Goal: Task Accomplishment & Management: Use online tool/utility

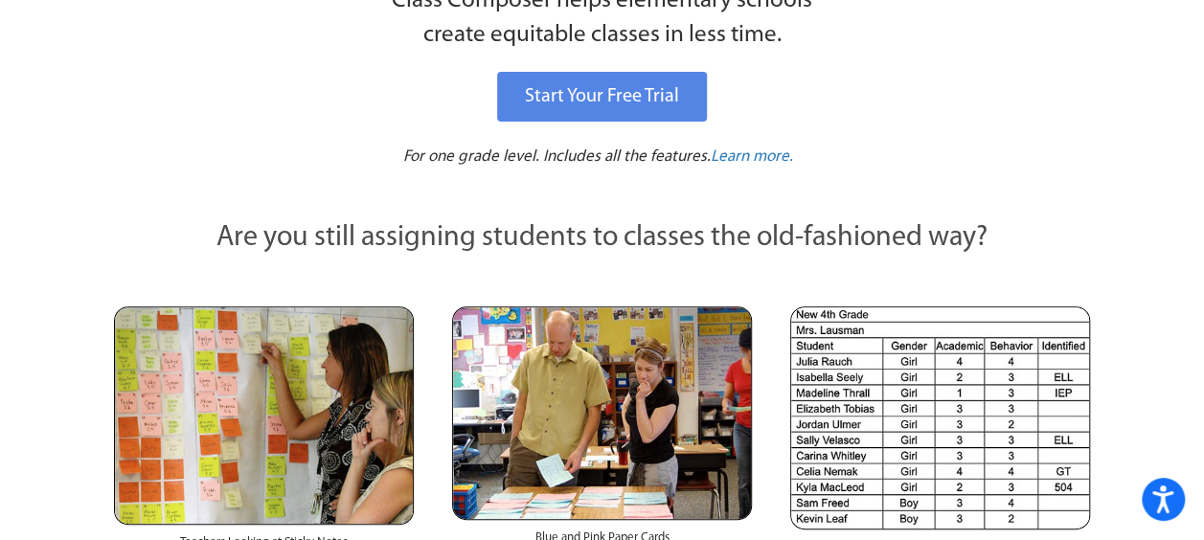
scroll to position [96, 0]
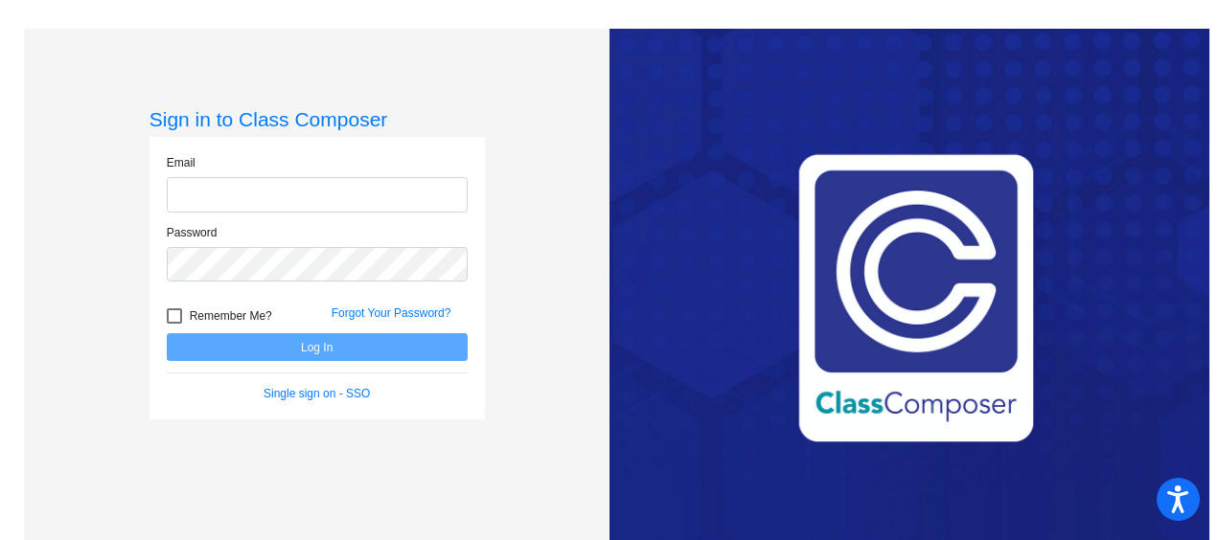
type input "[EMAIL_ADDRESS][DOMAIN_NAME]"
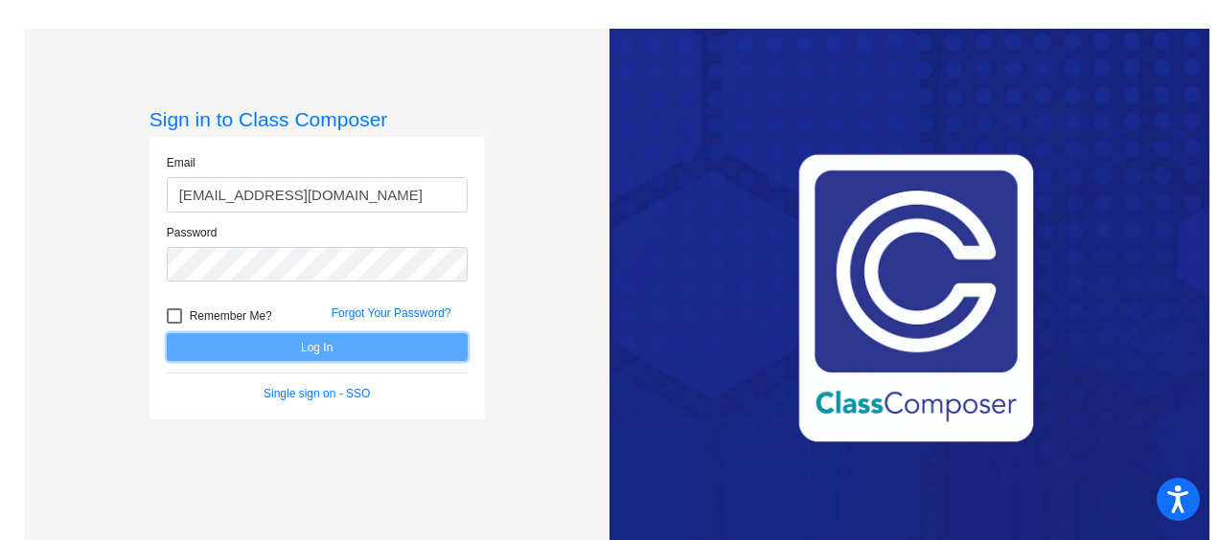
click at [318, 341] on button "Log In" at bounding box center [317, 347] width 301 height 28
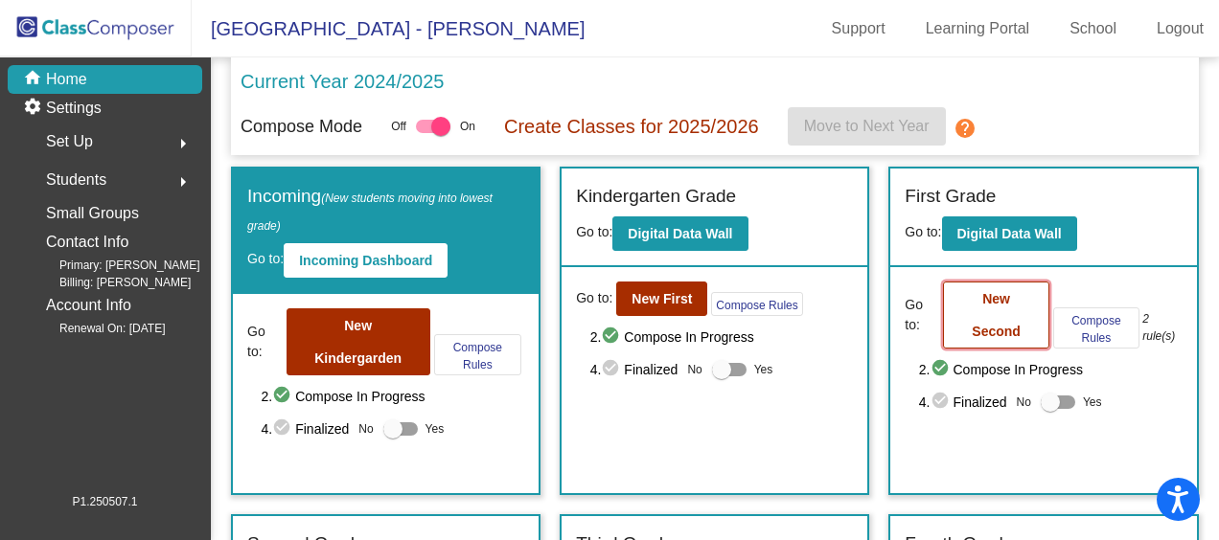
click at [968, 310] on button "New Second" at bounding box center [996, 315] width 106 height 67
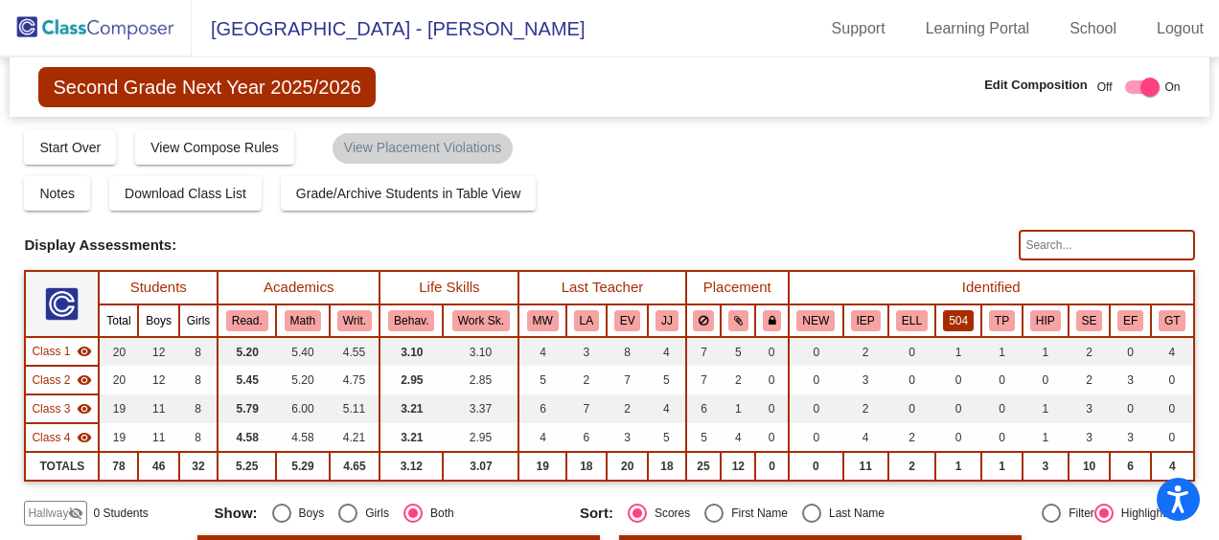
click at [952, 317] on button "504" at bounding box center [958, 320] width 31 height 21
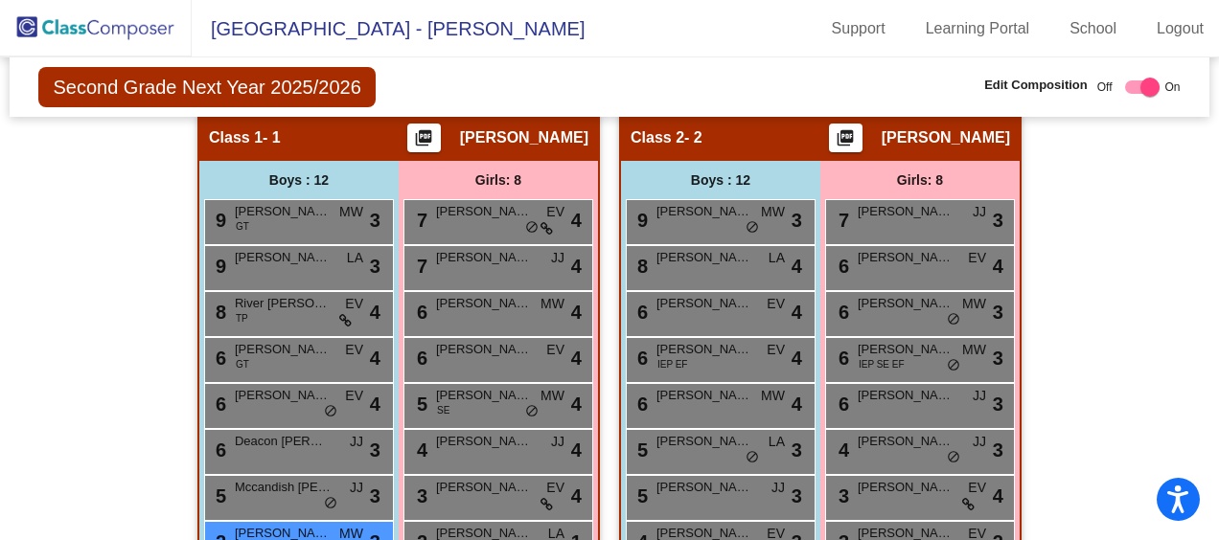
scroll to position [39, 0]
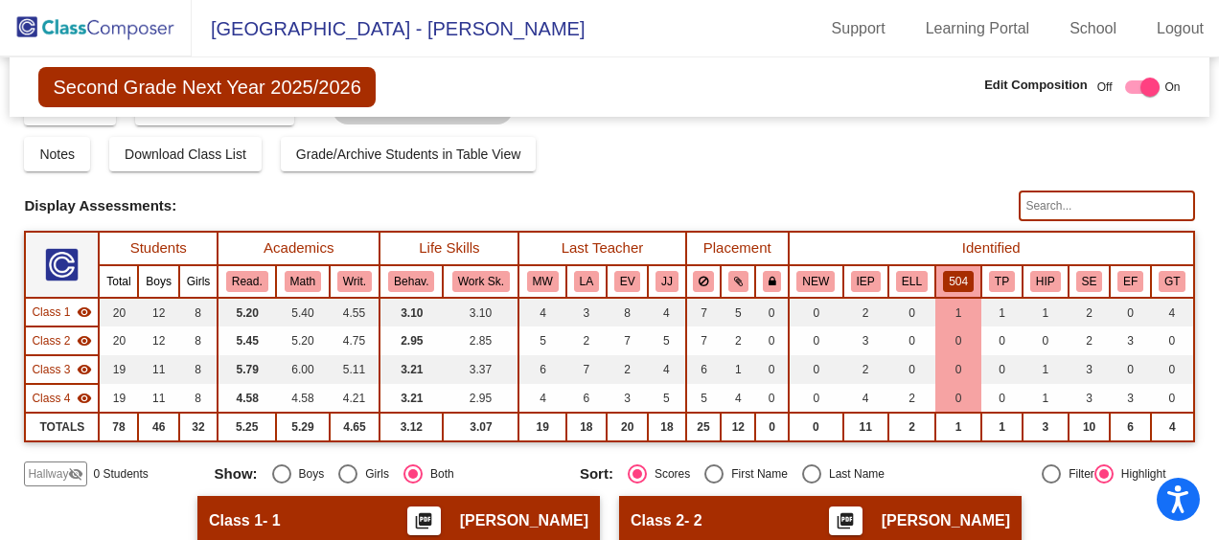
click at [92, 18] on img at bounding box center [96, 28] width 192 height 57
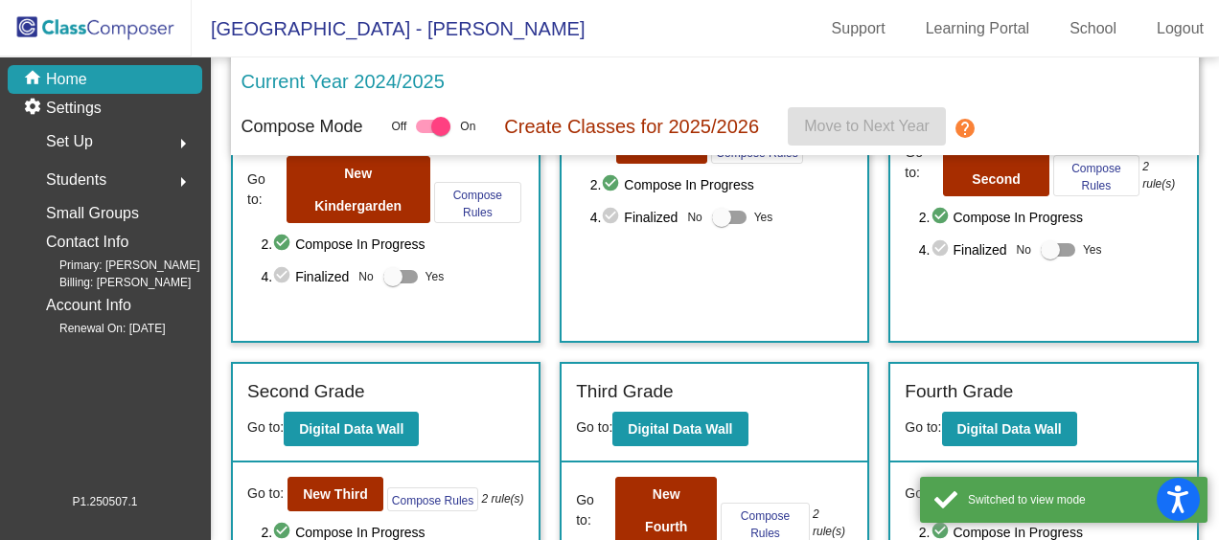
scroll to position [287, 0]
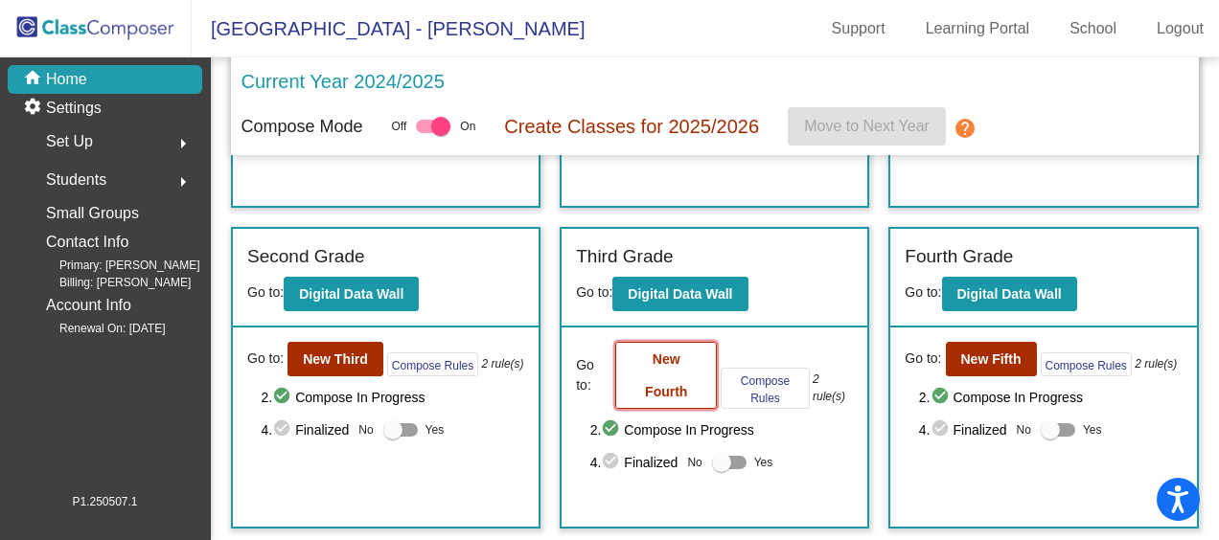
click at [668, 373] on button "New Fourth" at bounding box center [666, 375] width 102 height 67
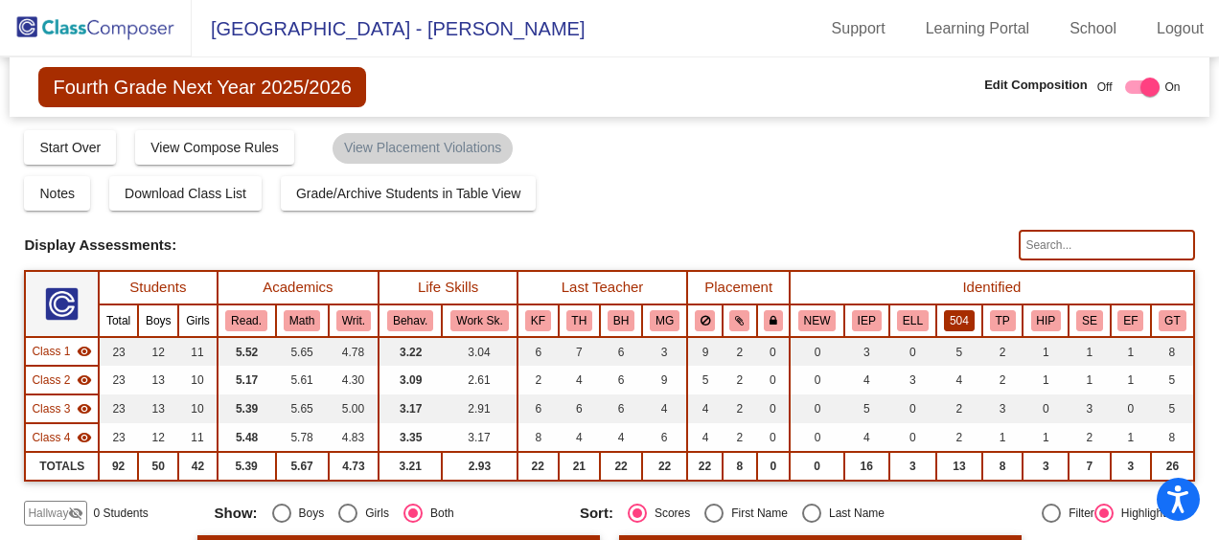
click at [954, 318] on button "504" at bounding box center [959, 320] width 31 height 21
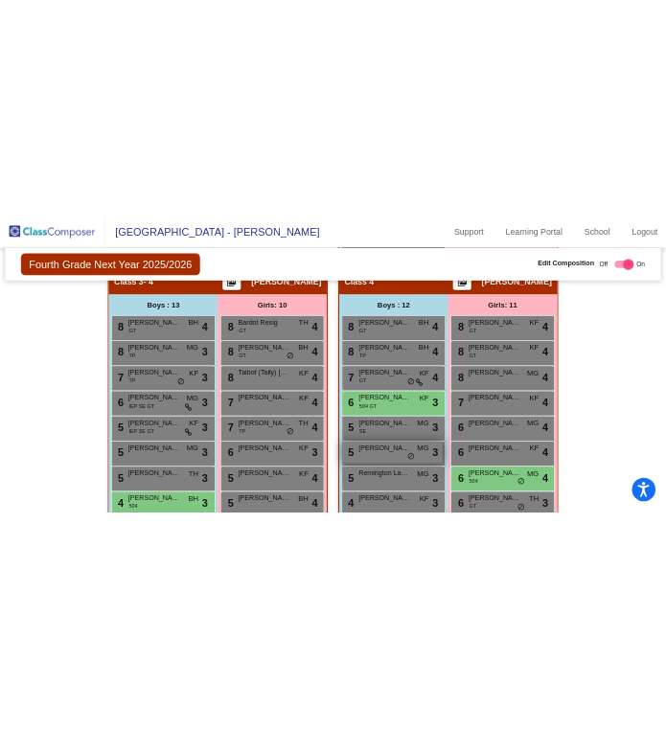
scroll to position [1040, 0]
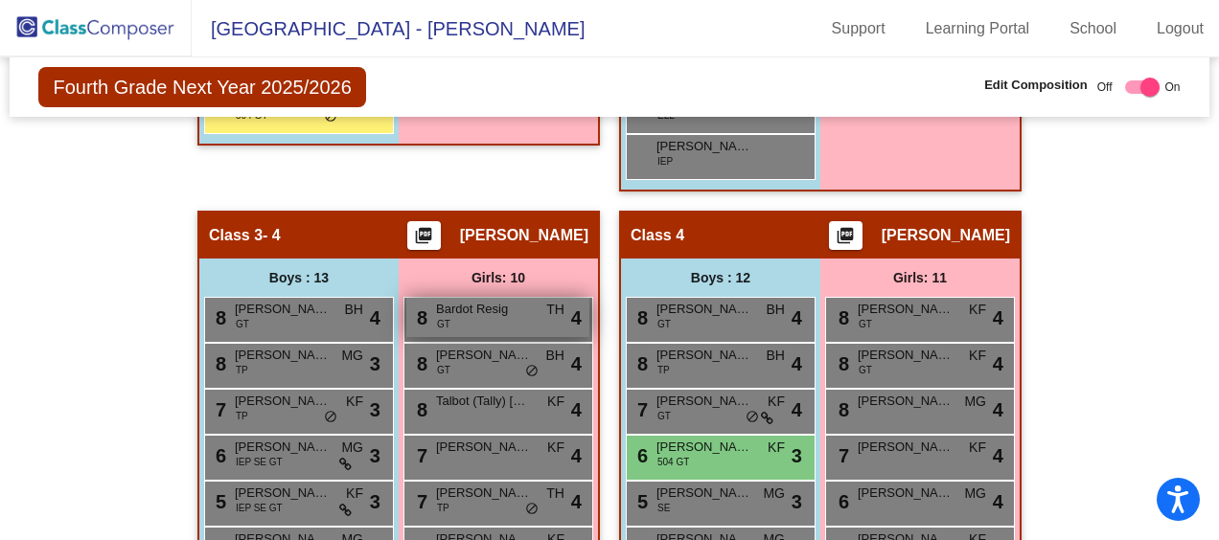
click at [487, 312] on span "Bardot Resig" at bounding box center [484, 309] width 96 height 19
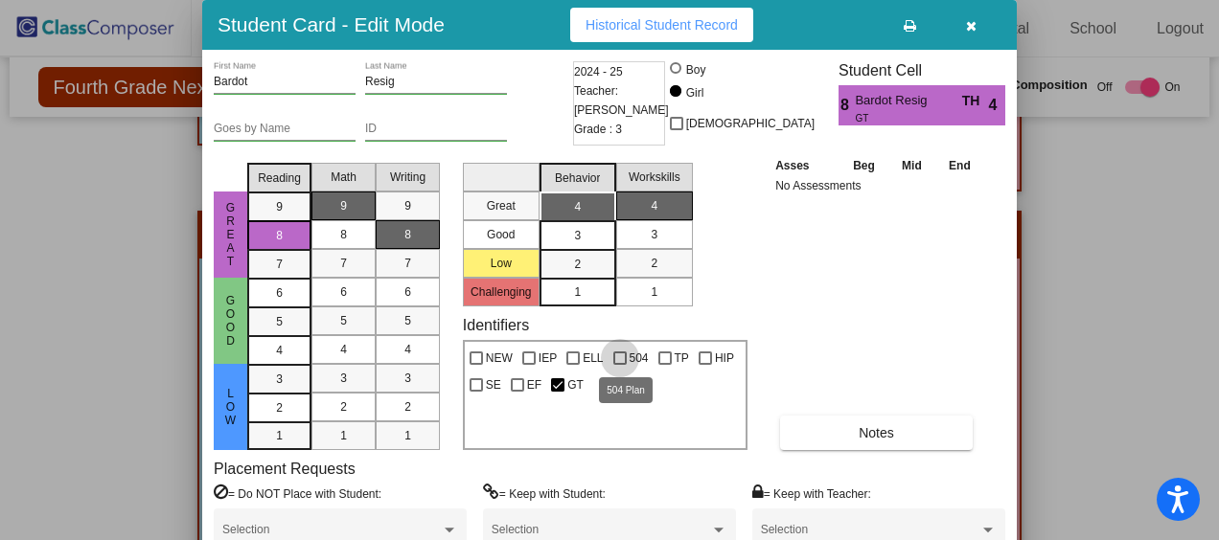
click at [617, 359] on div at bounding box center [619, 358] width 13 height 13
click at [619, 365] on input "504" at bounding box center [619, 365] width 1 height 1
checkbox input "true"
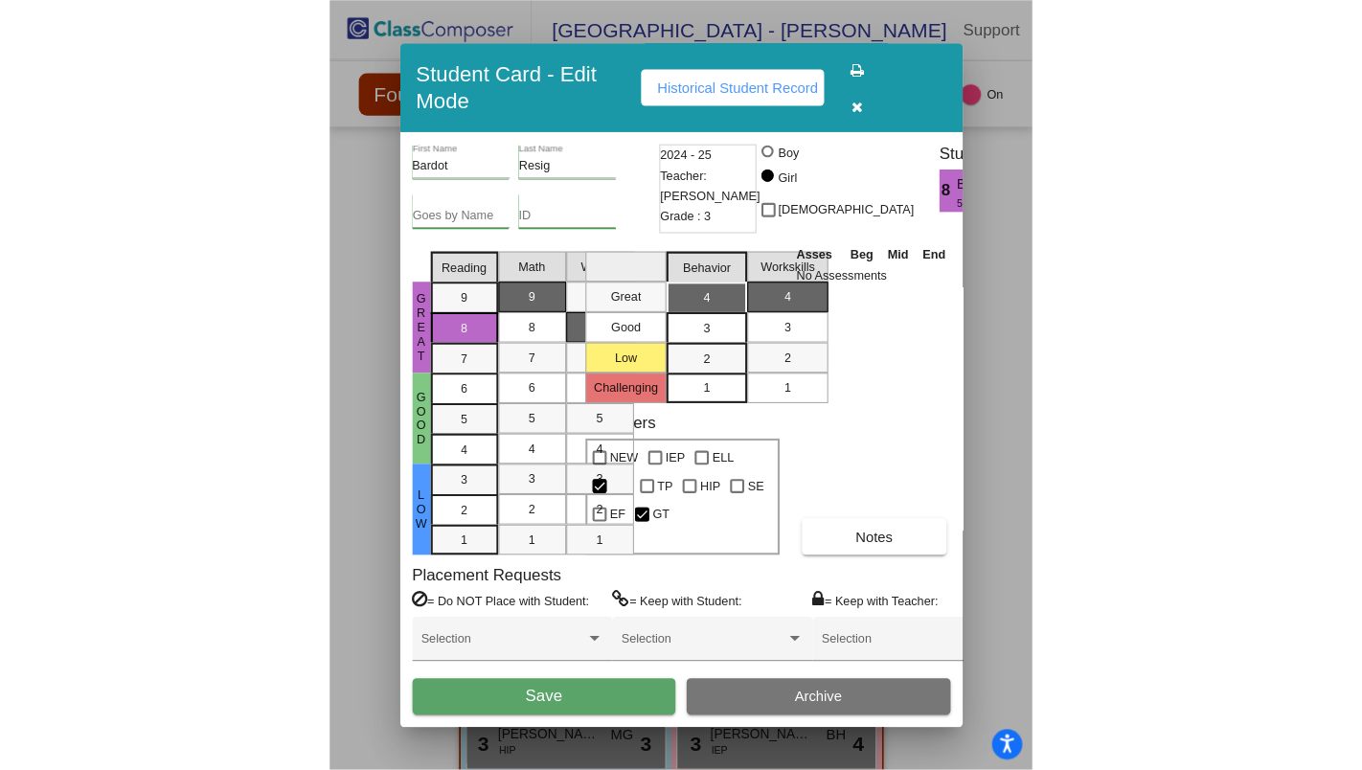
scroll to position [1105, 0]
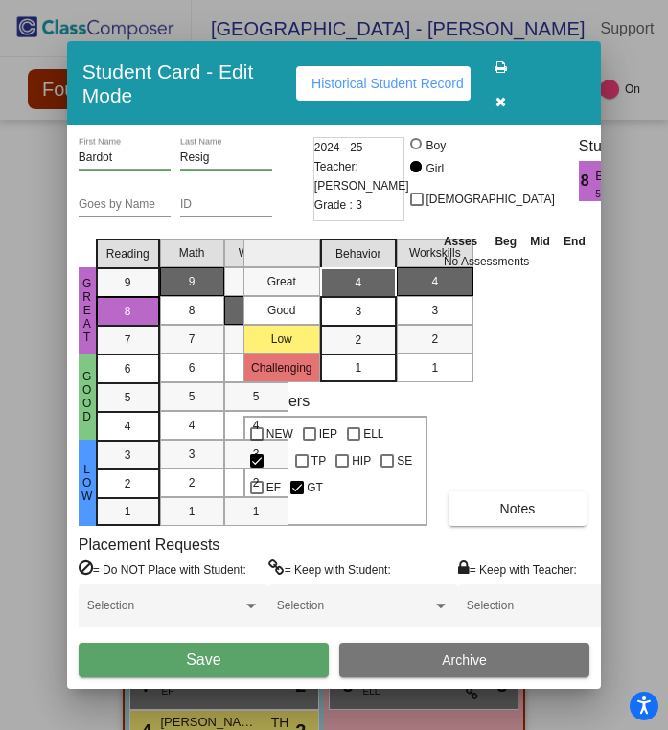
click at [273, 539] on button "Save" at bounding box center [204, 660] width 250 height 34
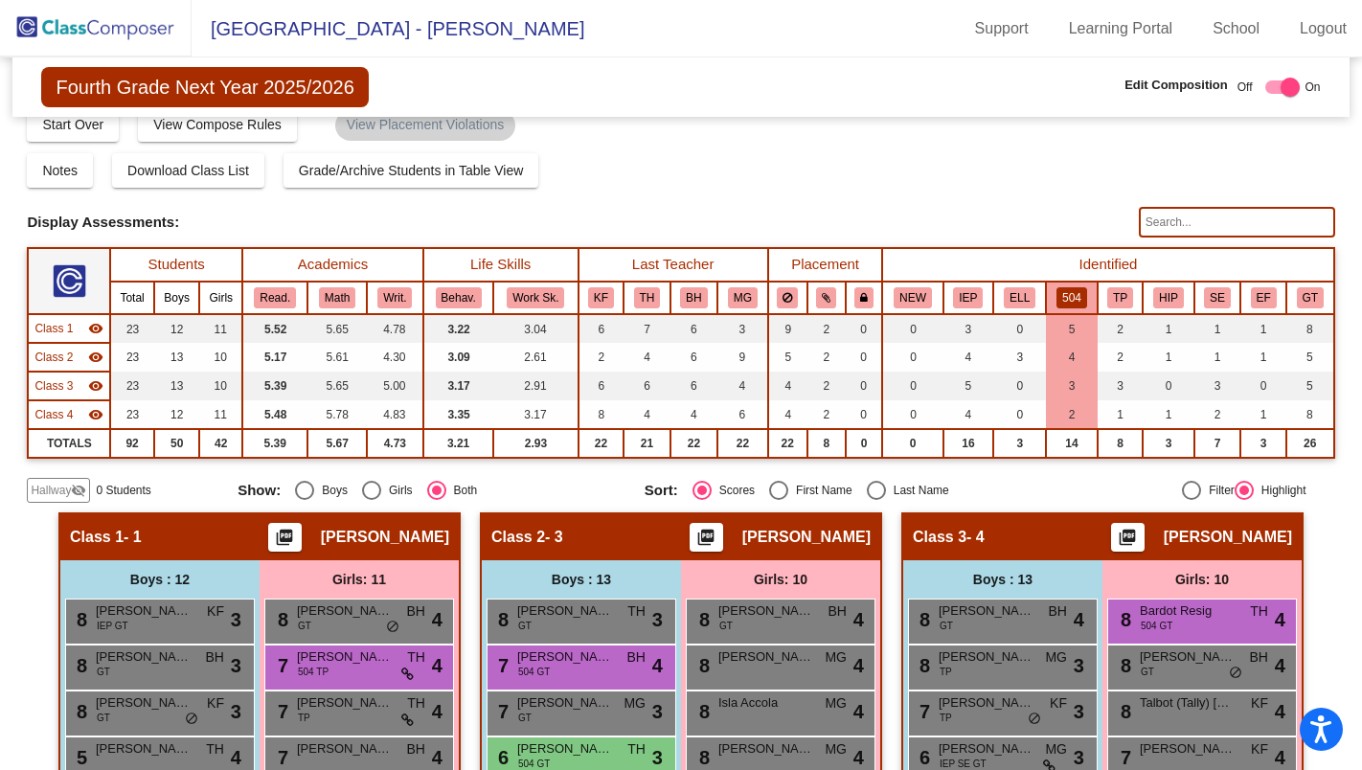
scroll to position [0, 0]
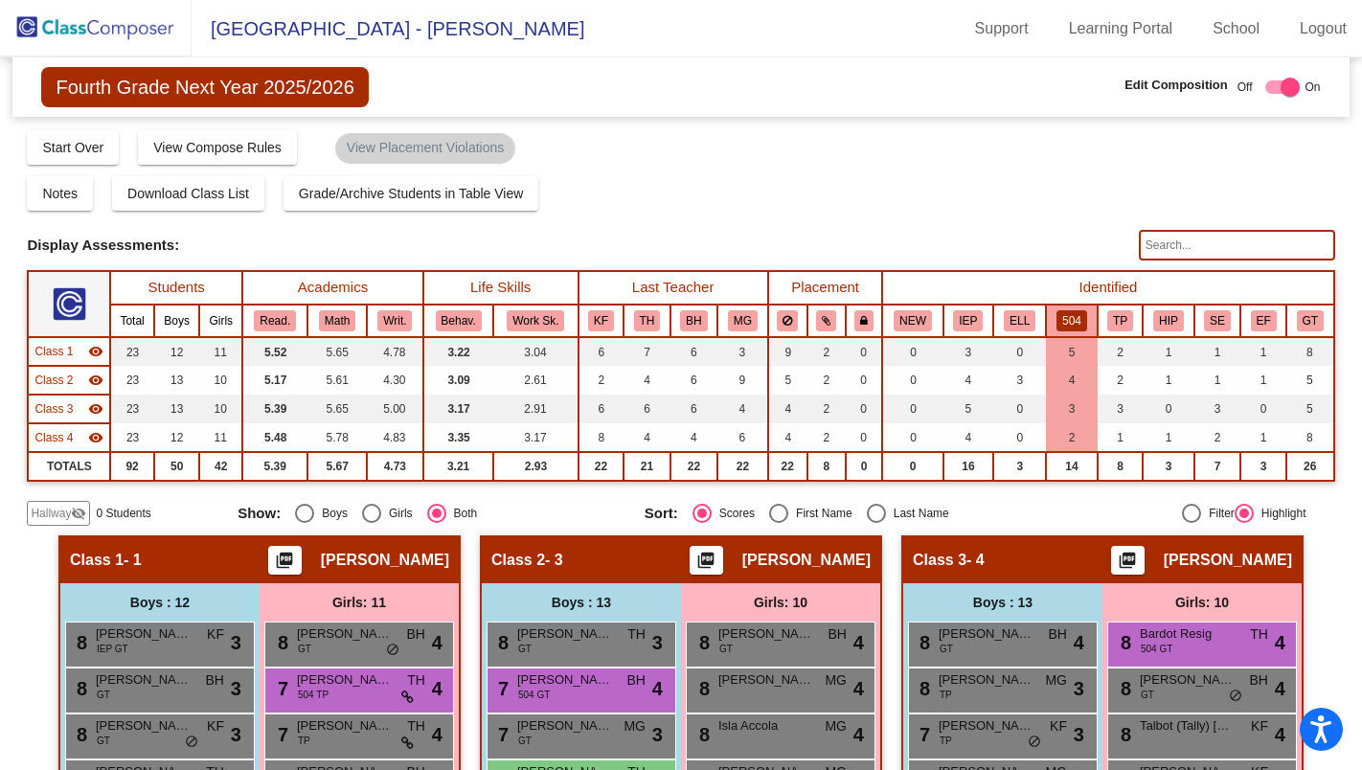
click at [1066, 316] on button "504" at bounding box center [1072, 320] width 31 height 21
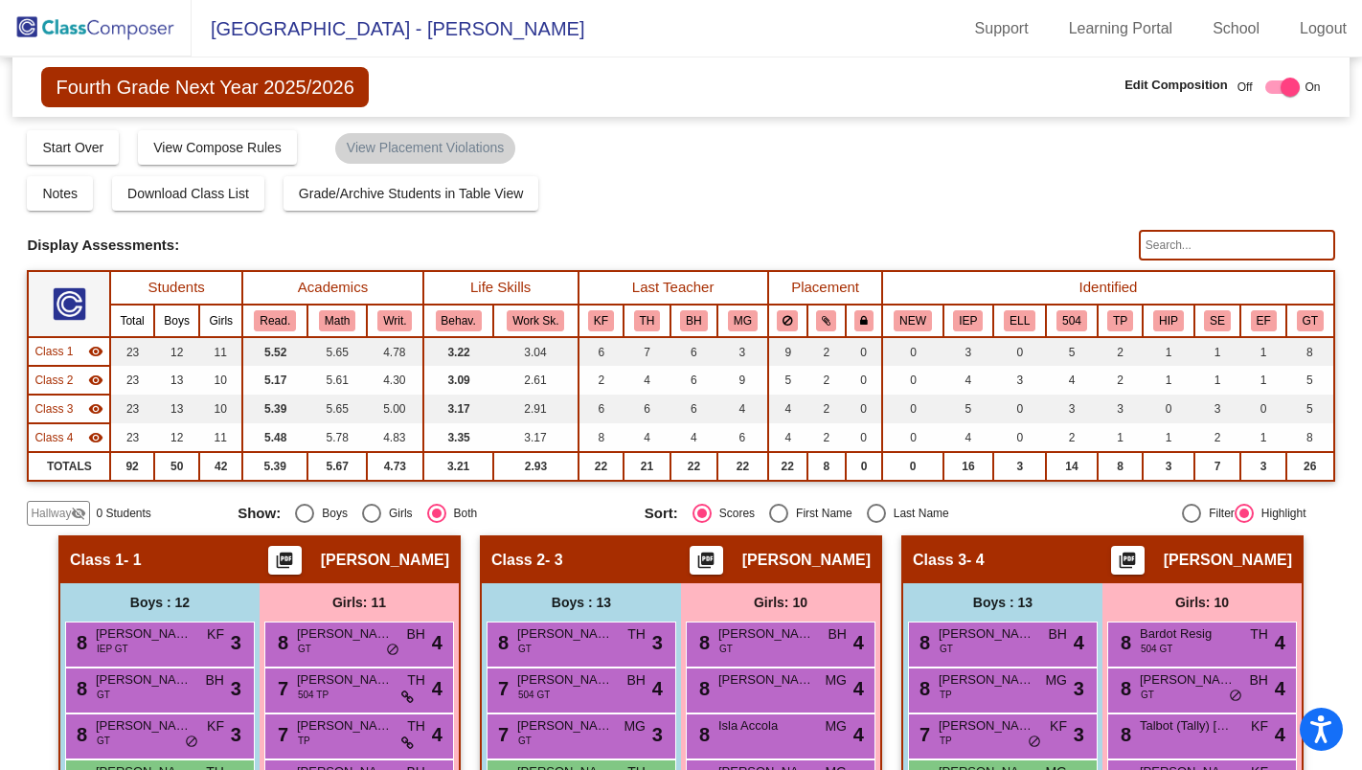
click at [55, 27] on img at bounding box center [96, 28] width 192 height 57
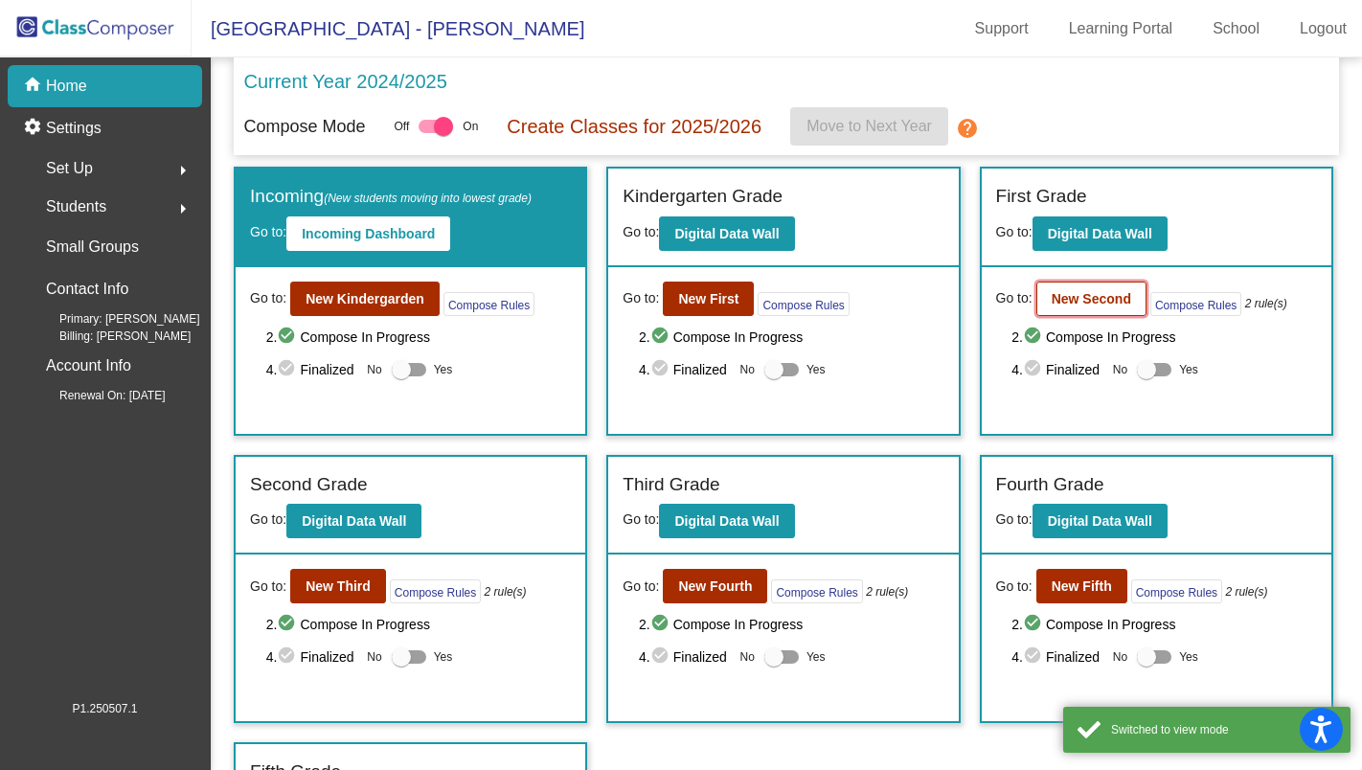
click at [1098, 302] on b "New Second" at bounding box center [1092, 298] width 80 height 15
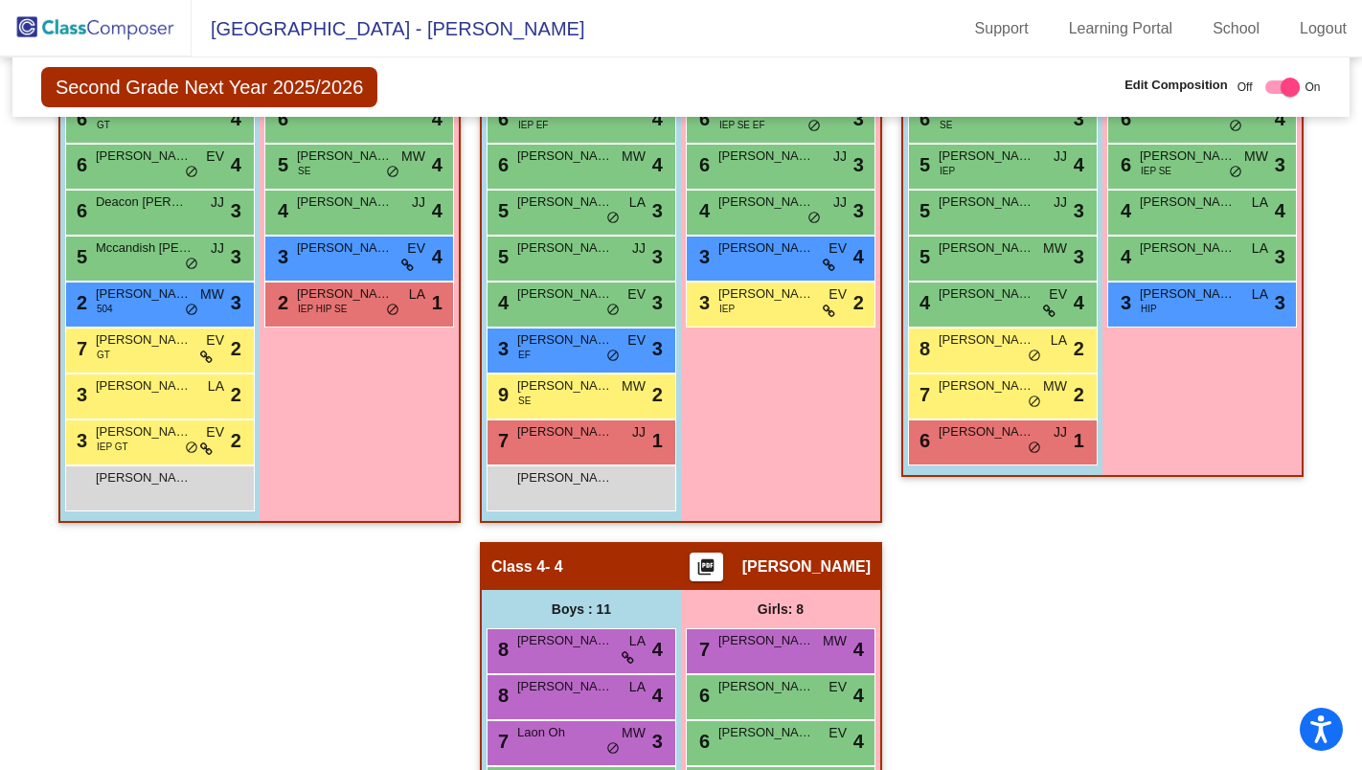
scroll to position [577, 0]
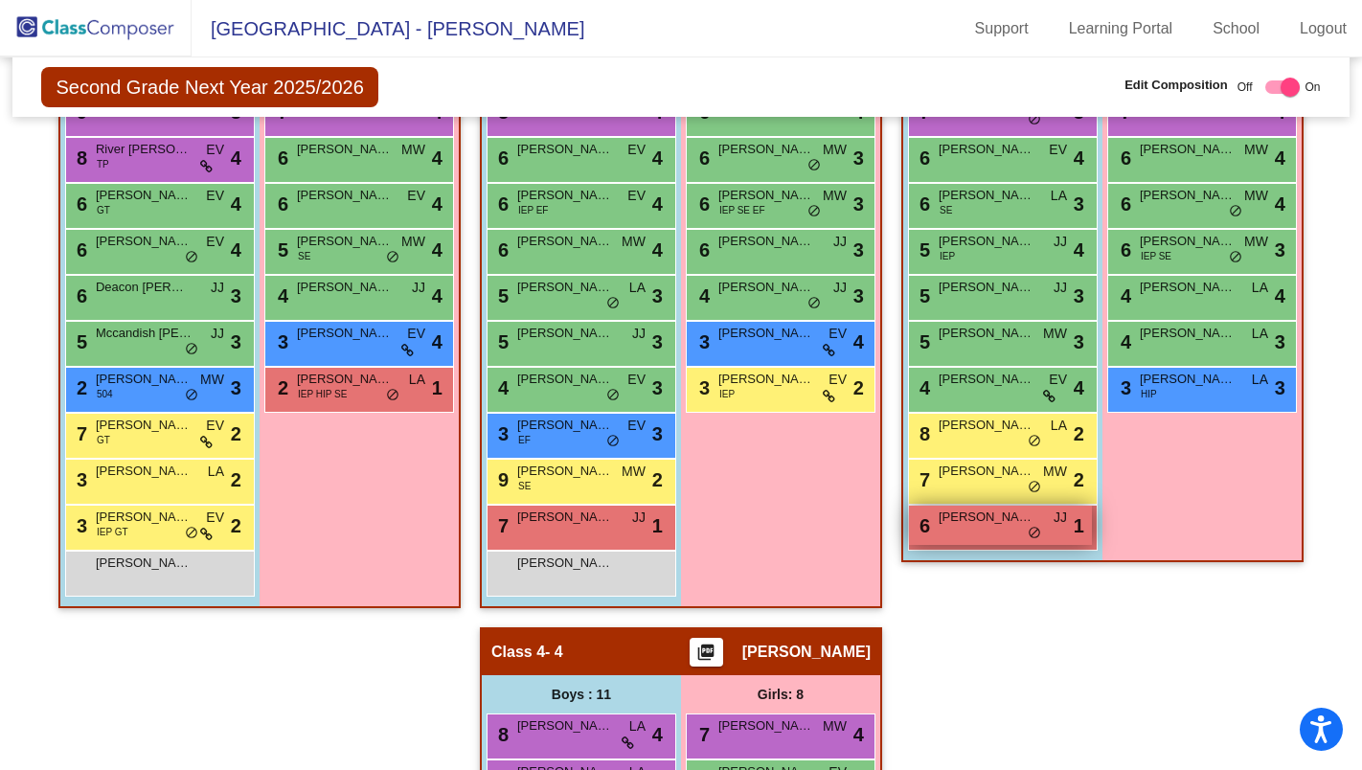
click at [985, 518] on span "Ramsey Shandiz" at bounding box center [987, 517] width 96 height 19
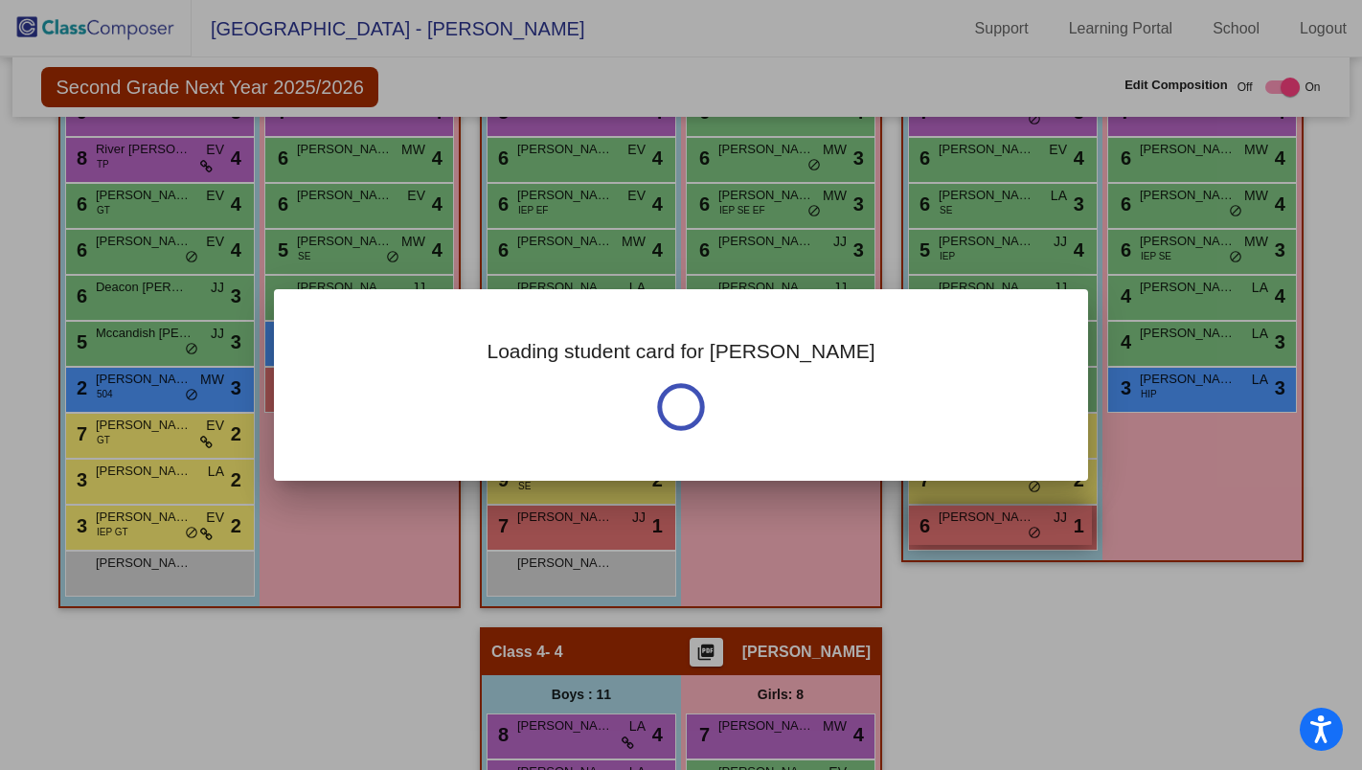
click at [985, 518] on div at bounding box center [681, 385] width 1362 height 770
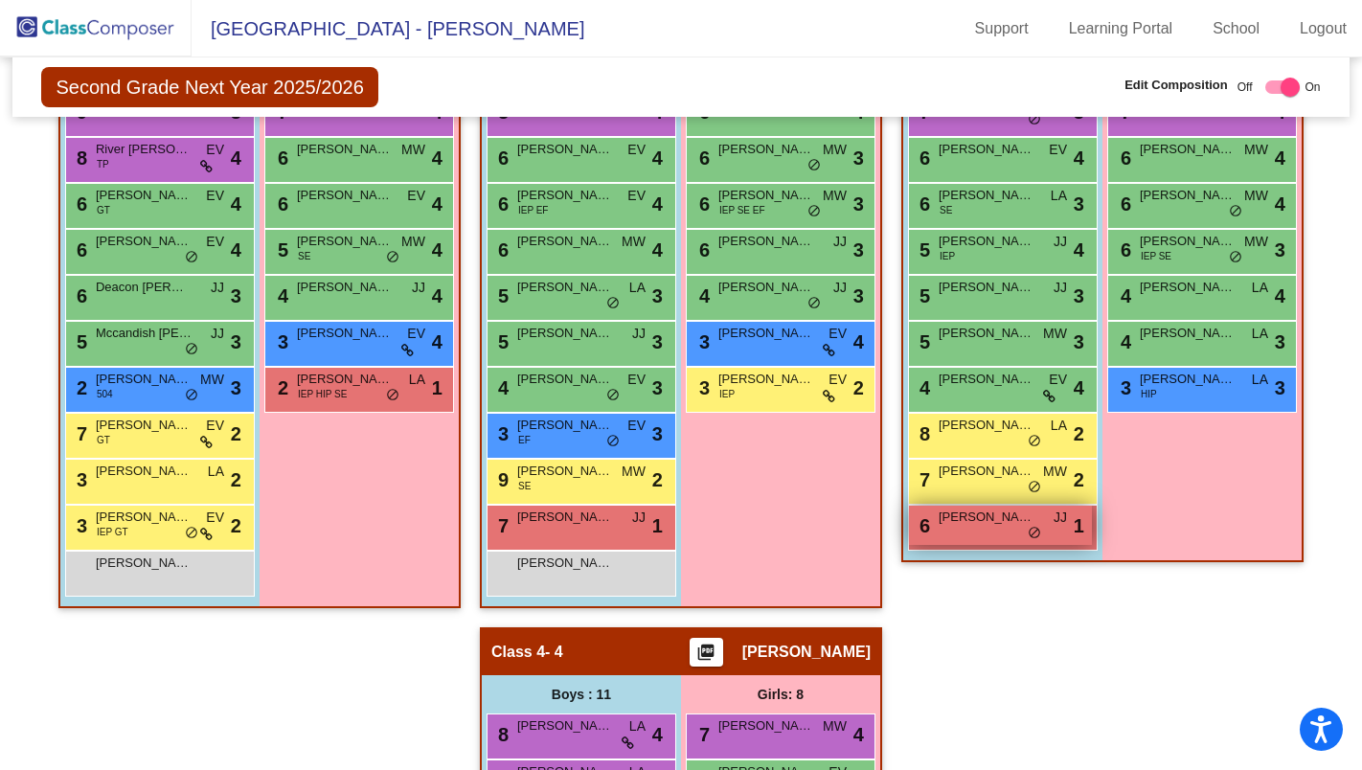
click at [995, 538] on div "6 Ramsey Shandiz JJ lock do_not_disturb_alt 1" at bounding box center [1000, 525] width 183 height 39
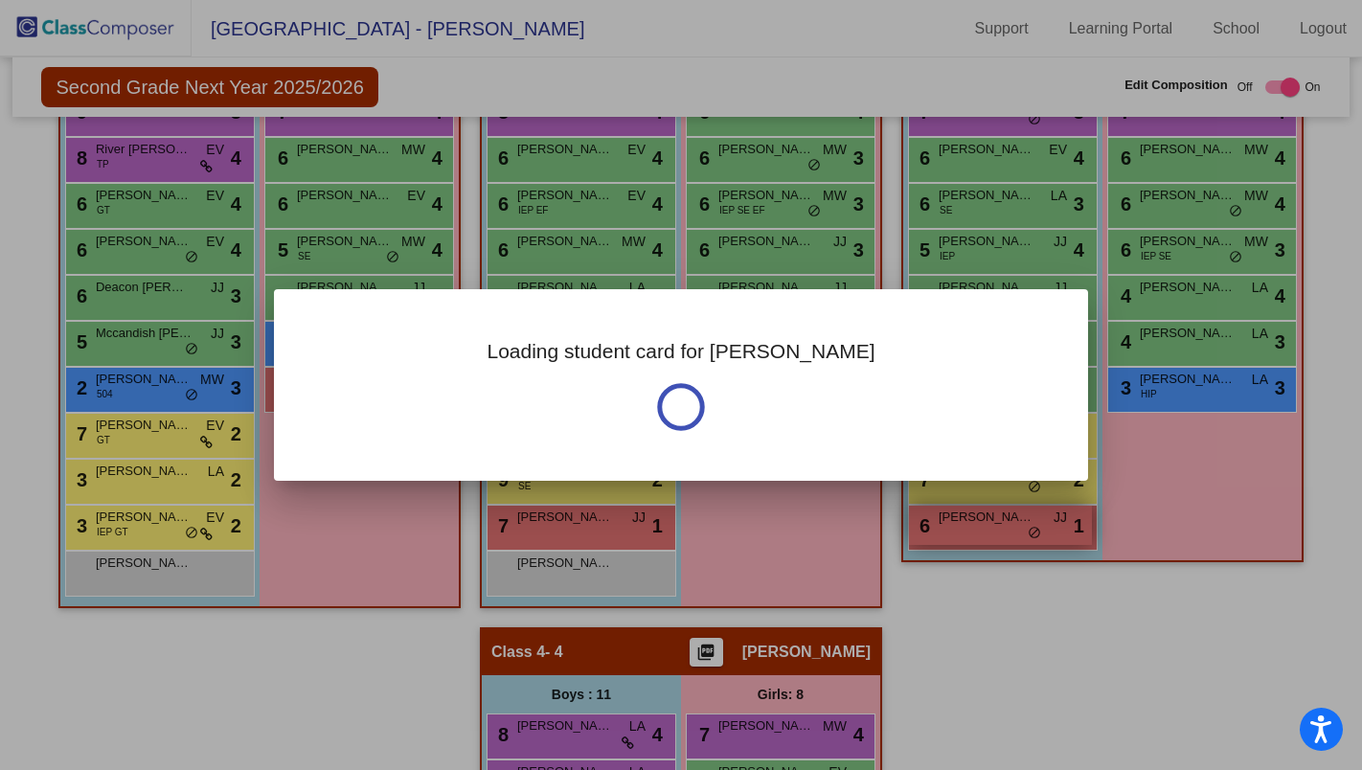
click at [995, 538] on div "Loading student card for Ramsey" at bounding box center [681, 385] width 1362 height 770
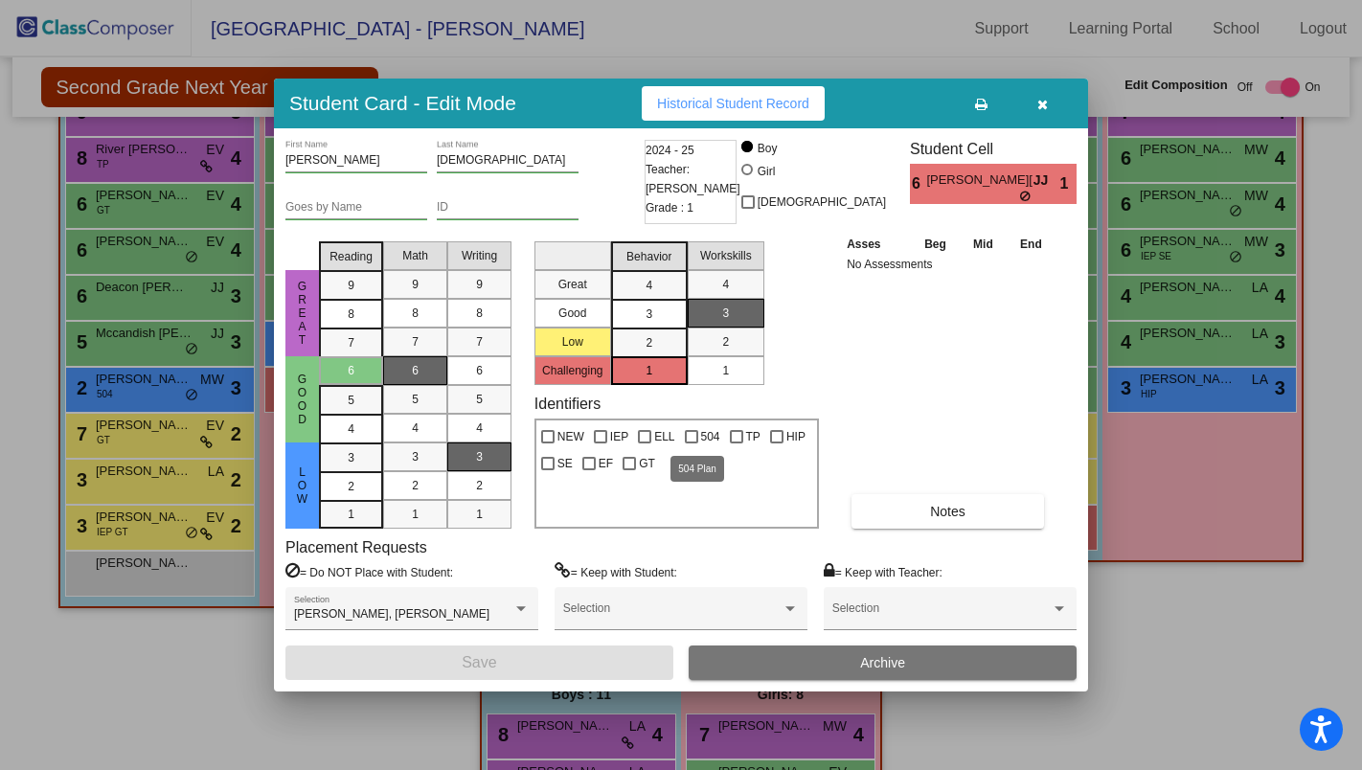
click at [689, 431] on div at bounding box center [691, 436] width 13 height 13
click at [691, 444] on input "504" at bounding box center [691, 444] width 1 height 1
checkbox input "true"
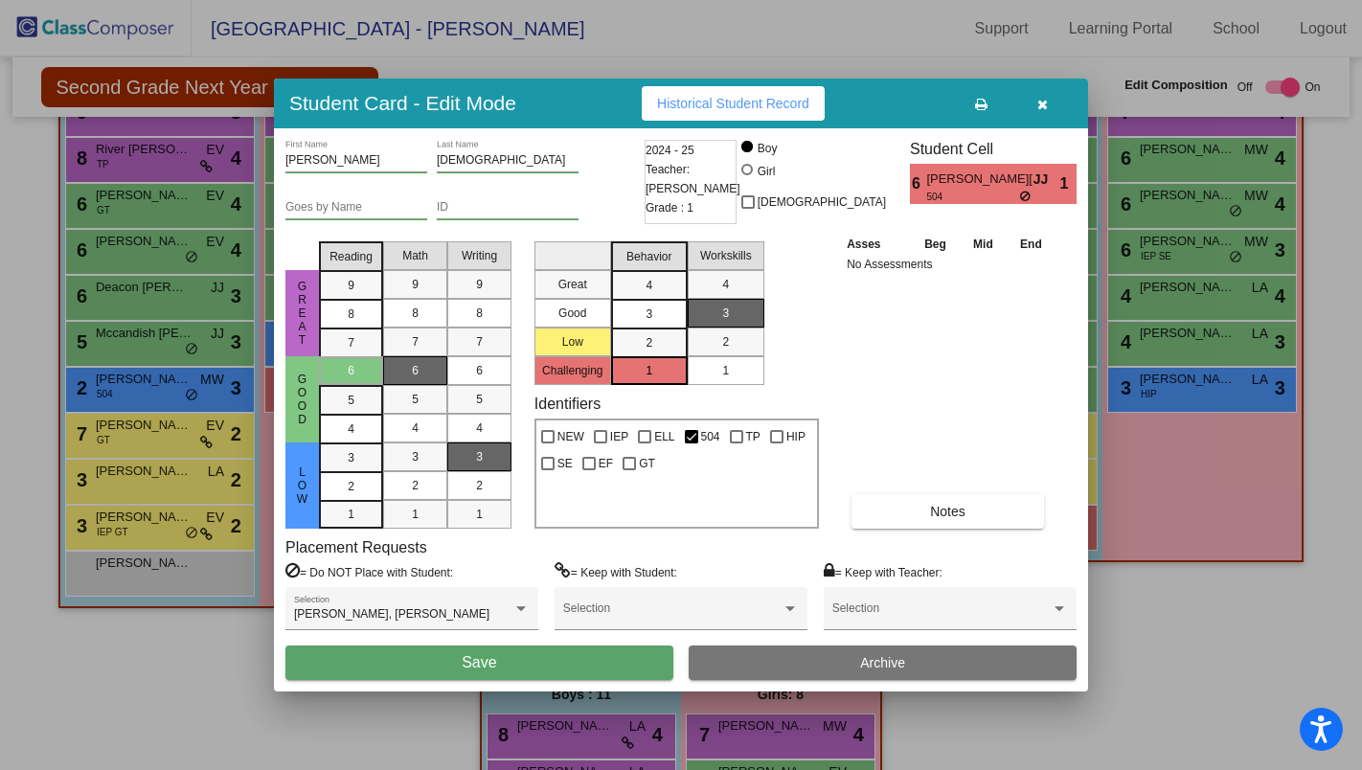
click at [541, 539] on button "Save" at bounding box center [480, 663] width 388 height 34
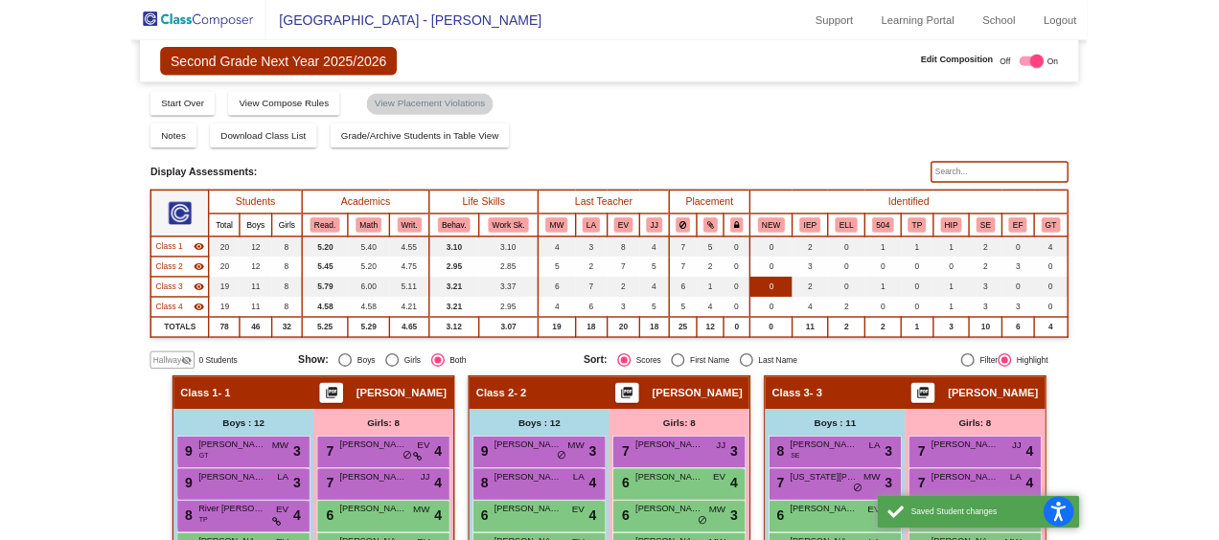
scroll to position [0, 0]
